Goal: Task Accomplishment & Management: Use online tool/utility

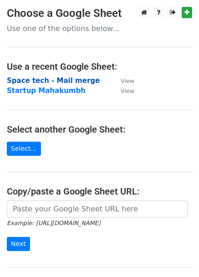
click at [51, 83] on strong "Space tech - Mail merge" at bounding box center [53, 81] width 93 height 8
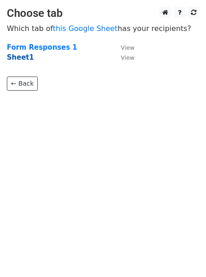
click at [22, 59] on strong "Sheet1" at bounding box center [20, 57] width 27 height 8
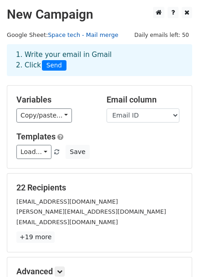
click at [78, 34] on link "Space tech - Mail merge" at bounding box center [83, 34] width 71 height 7
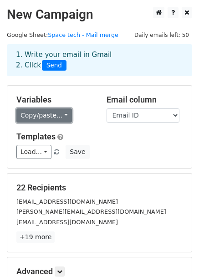
click at [61, 116] on link "Copy/paste..." at bounding box center [44, 115] width 56 height 14
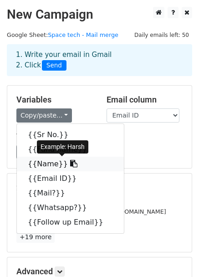
click at [54, 167] on link "{{Name}}" at bounding box center [70, 164] width 107 height 15
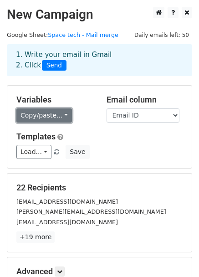
click at [40, 119] on link "Copy/paste..." at bounding box center [44, 115] width 56 height 14
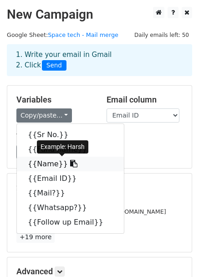
click at [70, 163] on icon at bounding box center [73, 163] width 7 height 7
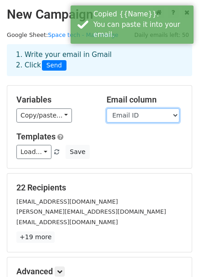
click at [120, 116] on select "Sr No. Fund name Name Email ID Mail? Whatsapp? Follow up Email" at bounding box center [143, 115] width 73 height 14
click at [120, 118] on select "Sr No. Fund name Name Email ID Mail? Whatsapp? Follow up Email" at bounding box center [143, 115] width 73 height 14
click at [99, 153] on div "Load... No templates saved Save" at bounding box center [100, 152] width 180 height 14
click at [49, 153] on span "Load... No templates saved" at bounding box center [38, 152] width 45 height 8
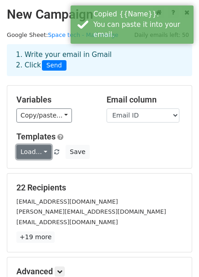
click at [41, 153] on link "Load..." at bounding box center [33, 152] width 35 height 14
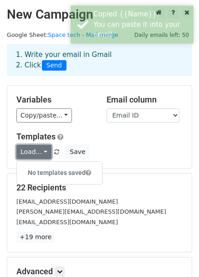
click at [41, 153] on link "Load..." at bounding box center [33, 152] width 35 height 14
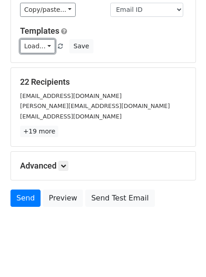
scroll to position [113, 0]
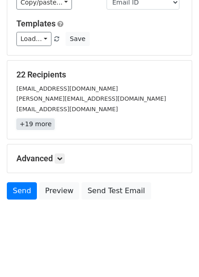
click at [36, 122] on link "+19 more" at bounding box center [35, 123] width 38 height 11
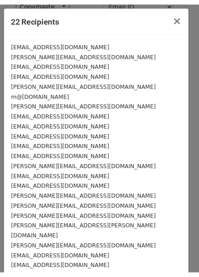
scroll to position [31, 0]
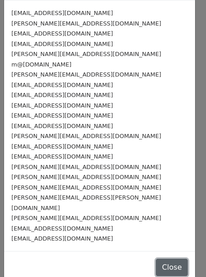
click at [156, 259] on button "Close" at bounding box center [172, 267] width 32 height 17
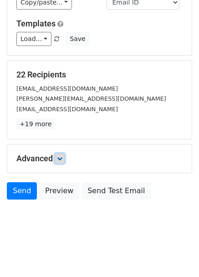
click at [61, 159] on icon at bounding box center [59, 158] width 5 height 5
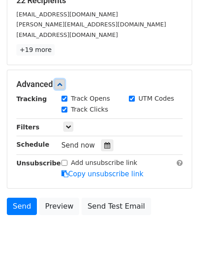
scroll to position [190, 0]
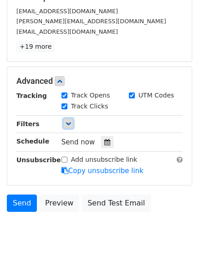
click at [68, 124] on icon at bounding box center [68, 123] width 5 height 5
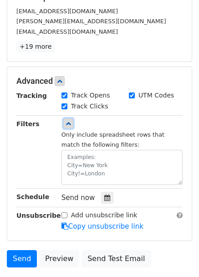
click at [68, 124] on icon at bounding box center [68, 123] width 5 height 5
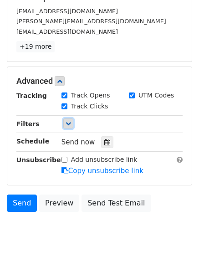
scroll to position [202, 0]
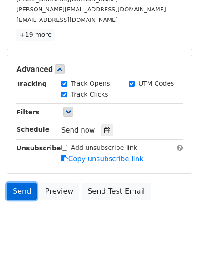
click at [20, 189] on link "Send" at bounding box center [22, 191] width 30 height 17
